Goal: Navigation & Orientation: Understand site structure

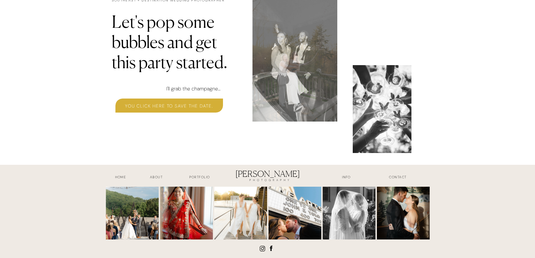
scroll to position [1738, 0]
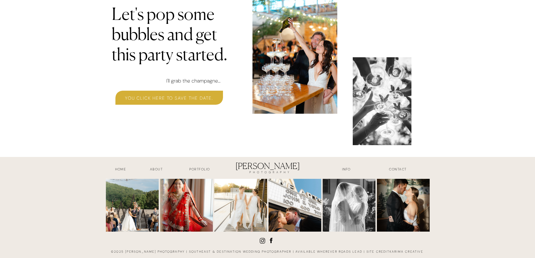
click at [197, 171] on h3 "Portfolio" at bounding box center [200, 170] width 42 height 6
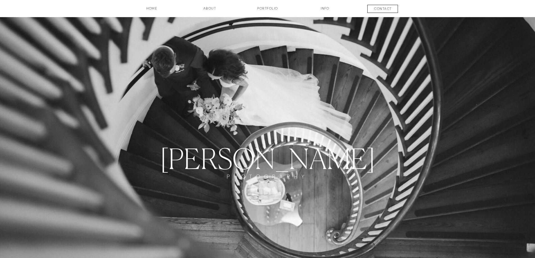
click at [213, 10] on h3 "about" at bounding box center [210, 11] width 28 height 10
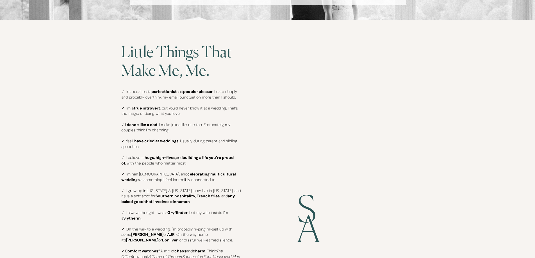
scroll to position [1361, 0]
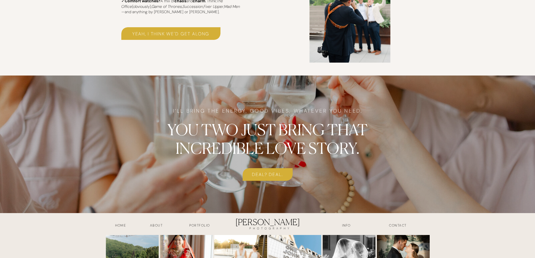
click at [339, 225] on h3 "INFO" at bounding box center [347, 226] width 28 height 6
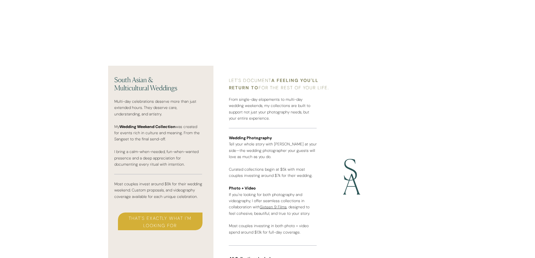
scroll to position [1308, 0]
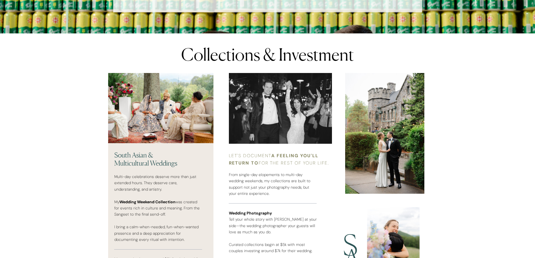
drag, startPoint x: 535, startPoint y: 148, endPoint x: 538, endPoint y: 140, distance: 8.8
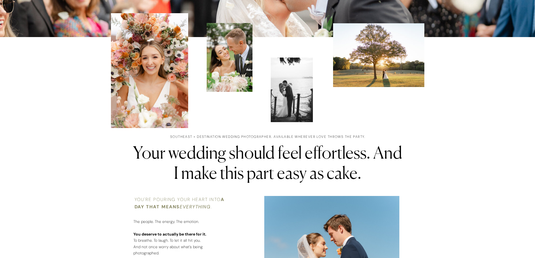
scroll to position [0, 0]
